Goal: Information Seeking & Learning: Learn about a topic

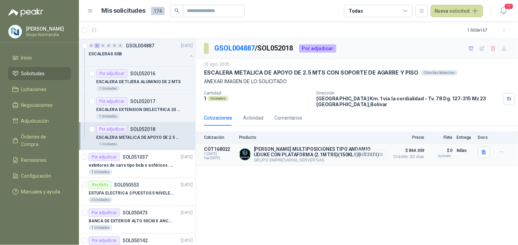
click at [370, 153] on button "Detalles" at bounding box center [370, 154] width 32 height 9
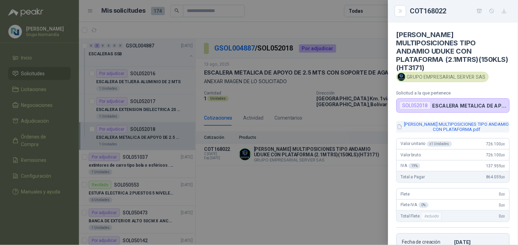
click at [452, 121] on button "ESCALERA MULTIPOSICIONES TIPO ANDAMIO CON PLATAFORMA.pdf" at bounding box center [453, 127] width 113 height 12
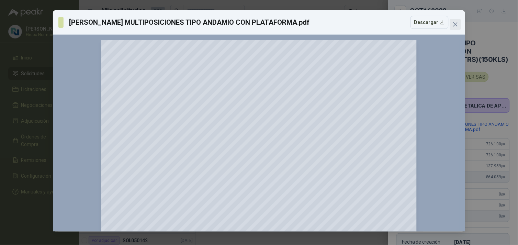
click at [455, 20] on button "Close" at bounding box center [455, 24] width 11 height 11
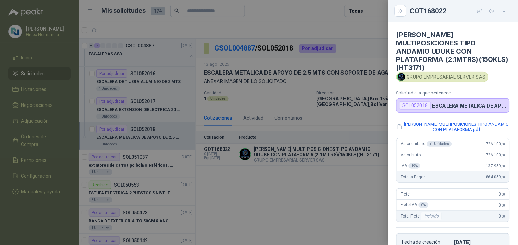
click at [344, 188] on div at bounding box center [259, 122] width 518 height 245
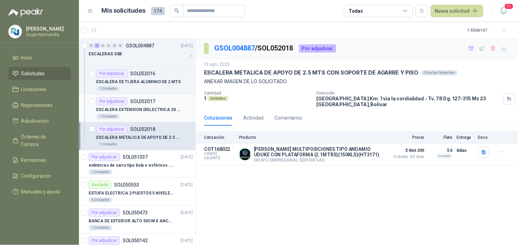
click at [145, 113] on div "ESCALERA EXTENSION DIELECTRICA 20 PASOS / 6 MTS - CERTIFICADA" at bounding box center [144, 110] width 97 height 8
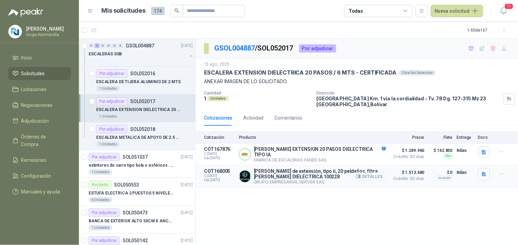
click at [375, 172] on button "Detalles" at bounding box center [370, 176] width 32 height 9
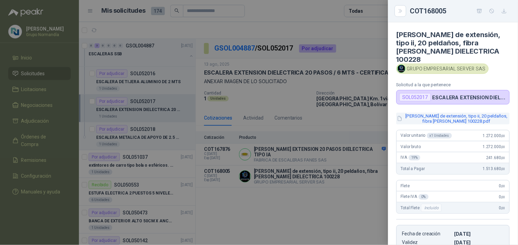
click at [451, 113] on button "Escalera de extensión, tipo ii, 20 peldaños, fibra de vidrio 100228.pdf" at bounding box center [453, 119] width 113 height 12
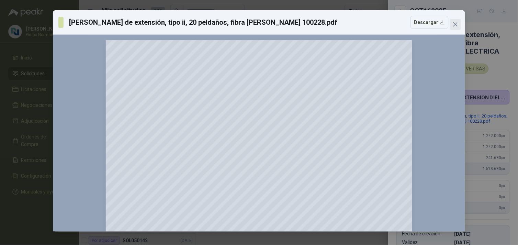
click at [457, 24] on icon "close" at bounding box center [456, 25] width 6 height 6
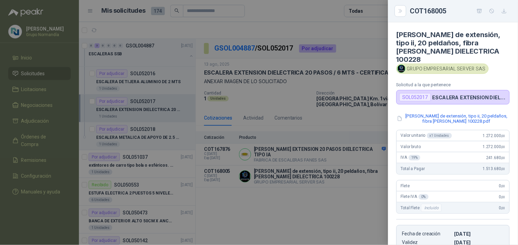
click at [322, 212] on div at bounding box center [259, 122] width 518 height 245
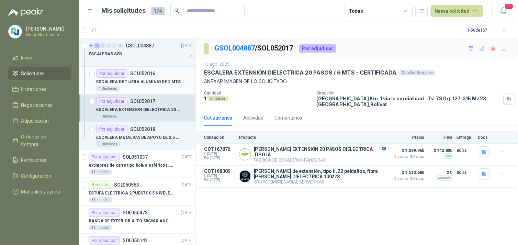
click at [162, 82] on p "ESCALERA DE TIJERA ALUMINIO DE 2 MTS" at bounding box center [138, 82] width 85 height 7
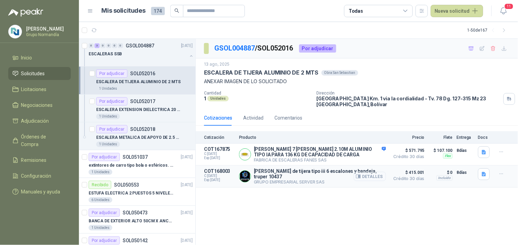
click at [361, 175] on icon "button" at bounding box center [358, 176] width 5 height 5
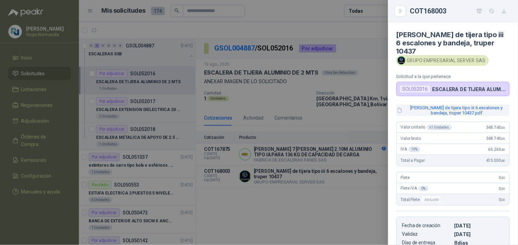
click at [450, 111] on button "Escalera de tijera tipo iii 6 escalones y bandeja, truper 10437.pdf" at bounding box center [453, 111] width 113 height 12
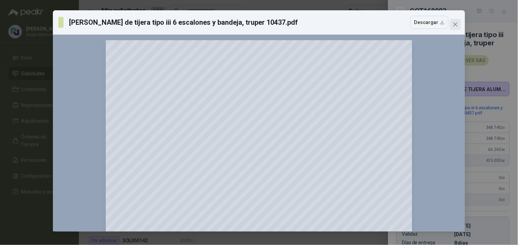
click at [457, 22] on icon "close" at bounding box center [456, 25] width 6 height 6
